Goal: Check status: Check status

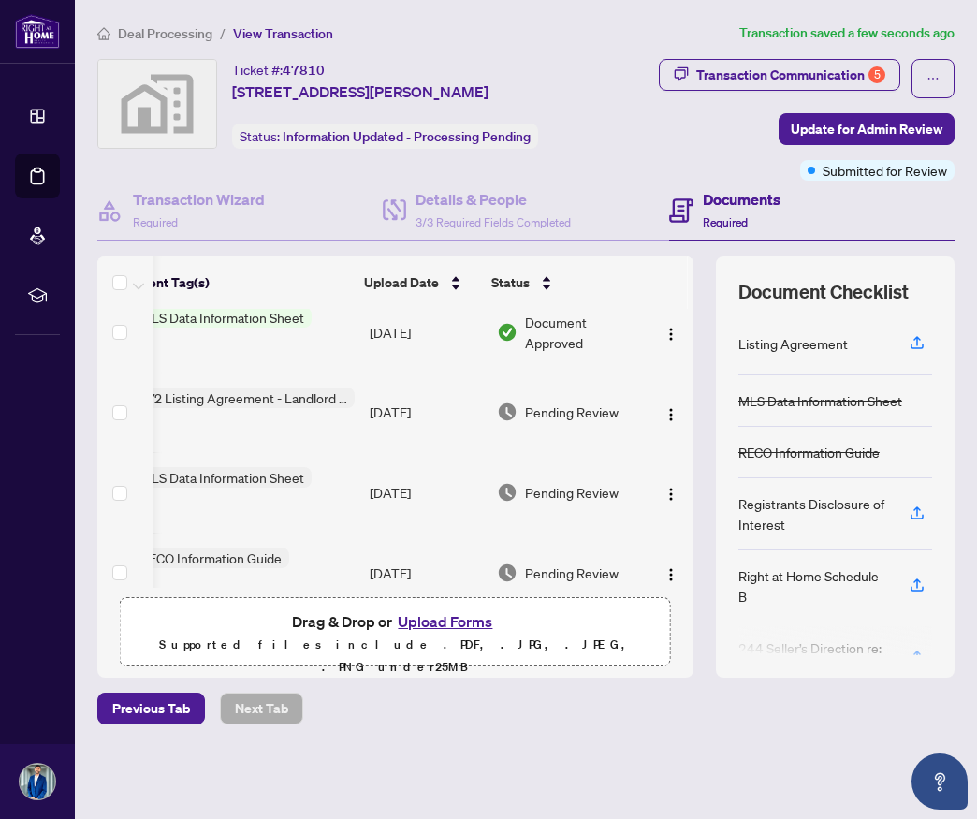
click at [556, 414] on span "Pending Review" at bounding box center [572, 411] width 94 height 21
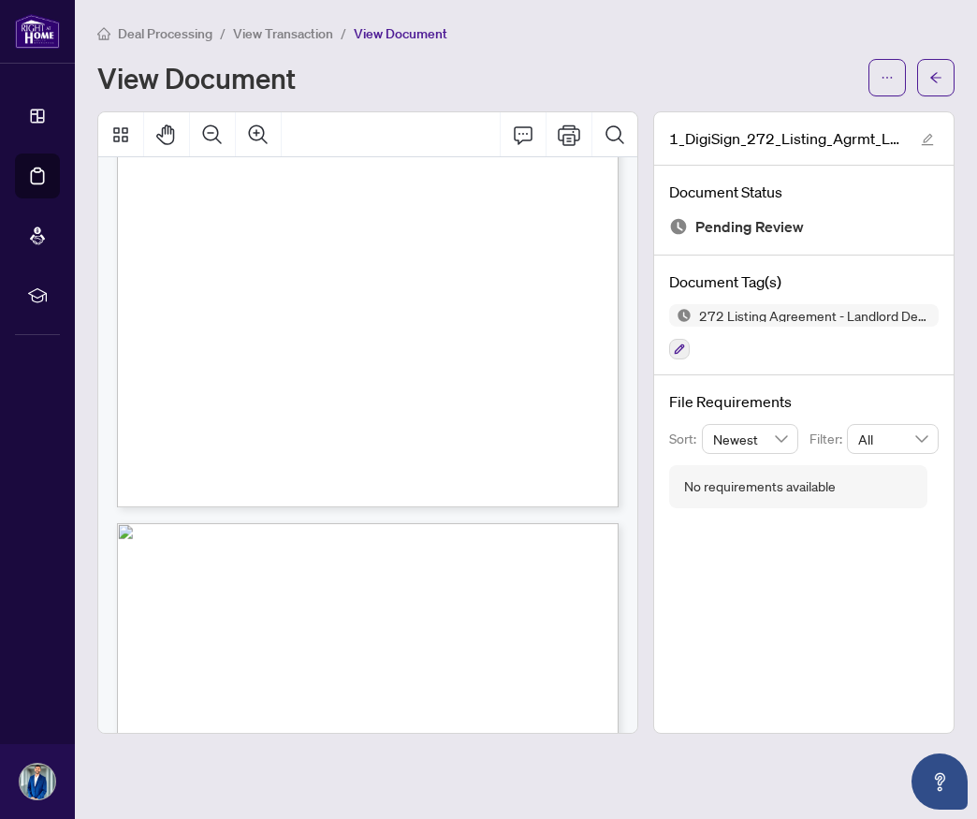
scroll to position [362, 0]
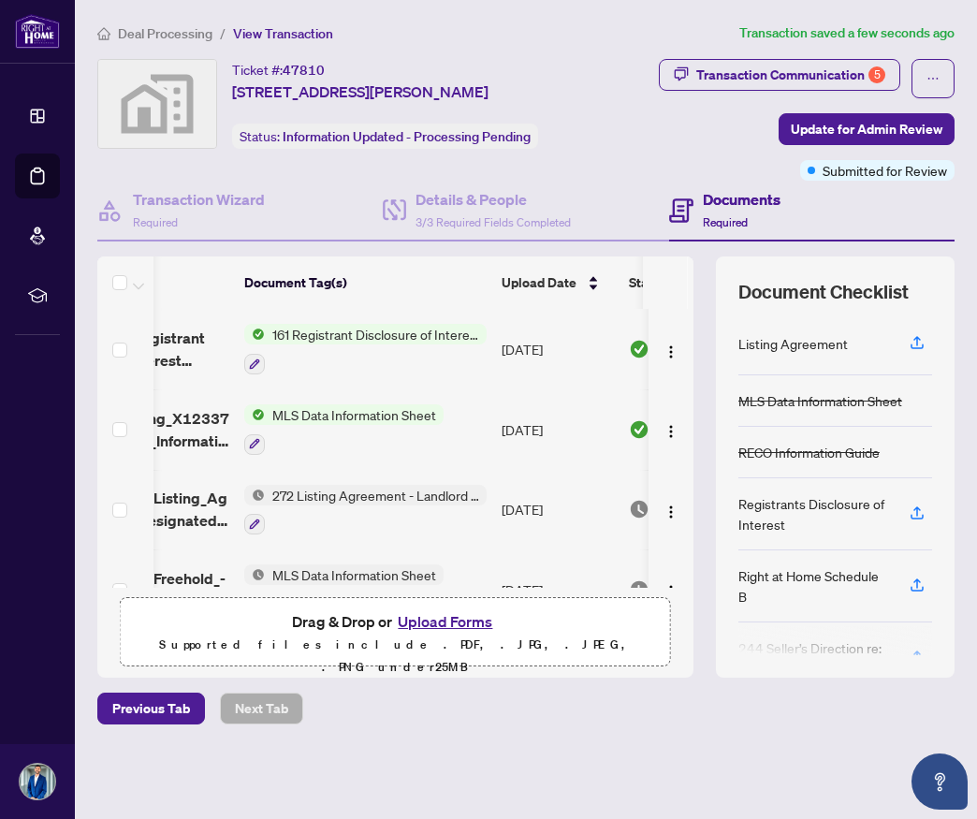
click at [400, 335] on span "161 Registrant Disclosure of Interest - Disposition ofProperty" at bounding box center [376, 334] width 222 height 21
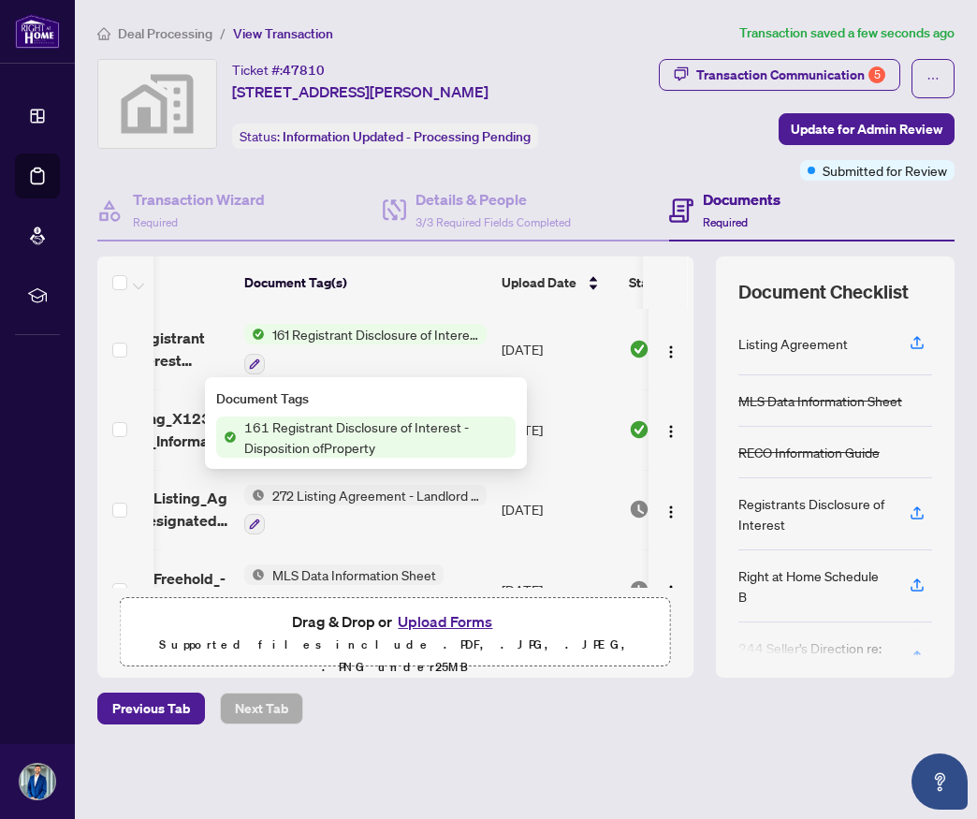
click at [184, 330] on span "Ontario 161 - Registrant Disclosure of Interest Disposition of Property 2 1 EXE…" at bounding box center [133, 349] width 191 height 45
